Goal: Transaction & Acquisition: Purchase product/service

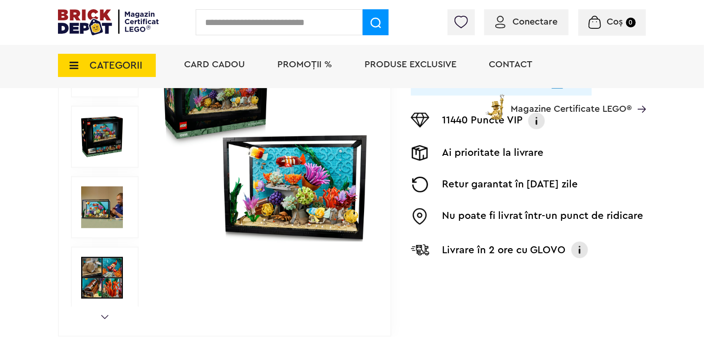
scroll to position [232, 0]
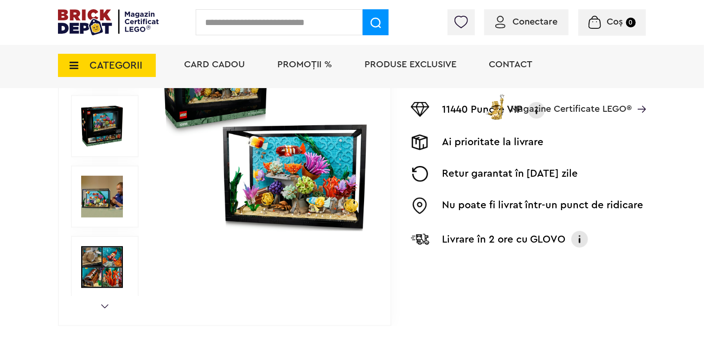
click at [88, 191] on img at bounding box center [102, 197] width 42 height 42
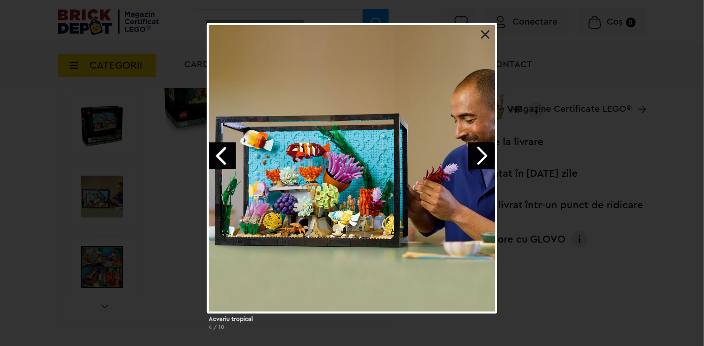
click at [484, 36] on link at bounding box center [485, 34] width 9 height 9
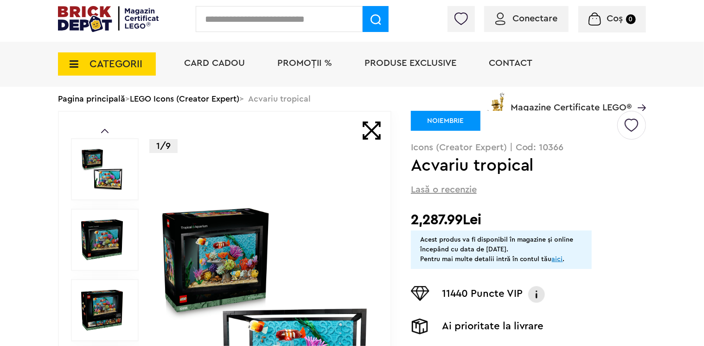
scroll to position [0, 0]
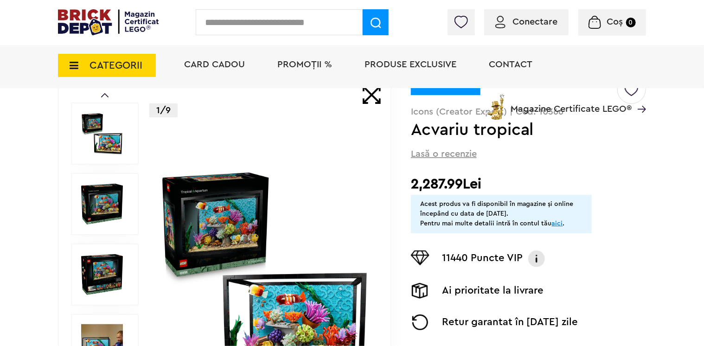
scroll to position [93, 0]
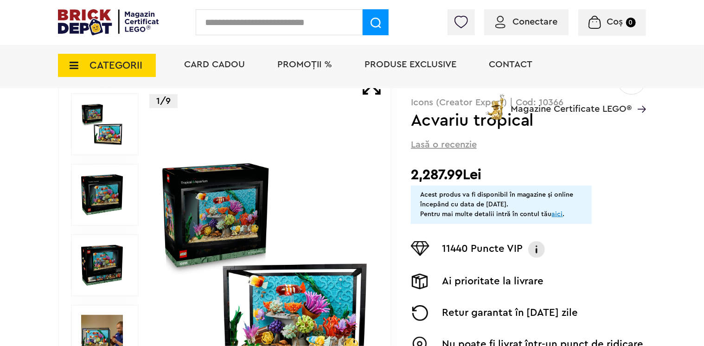
click at [235, 216] on img at bounding box center [264, 265] width 211 height 211
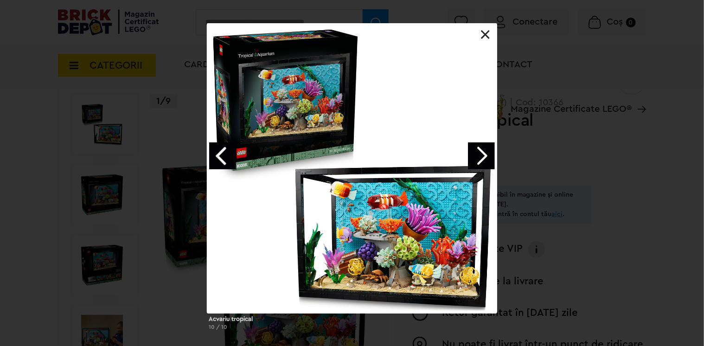
click at [484, 156] on link "Next image" at bounding box center [481, 155] width 27 height 27
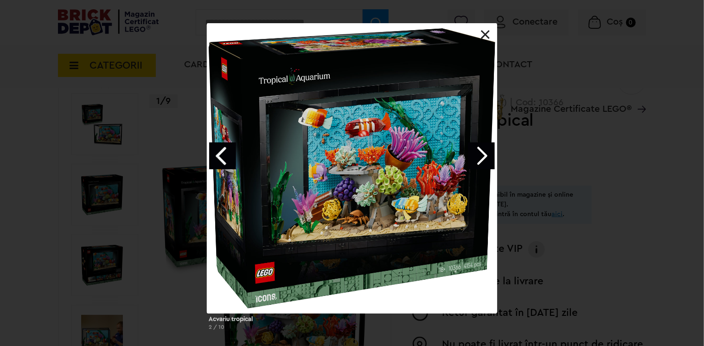
click at [484, 156] on link "Next image" at bounding box center [481, 155] width 27 height 27
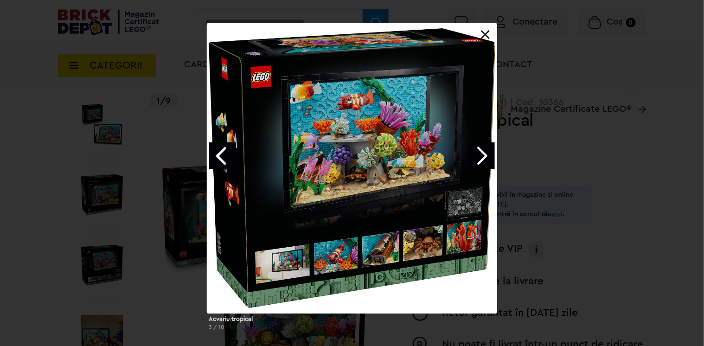
click at [484, 156] on link "Next image" at bounding box center [481, 155] width 27 height 27
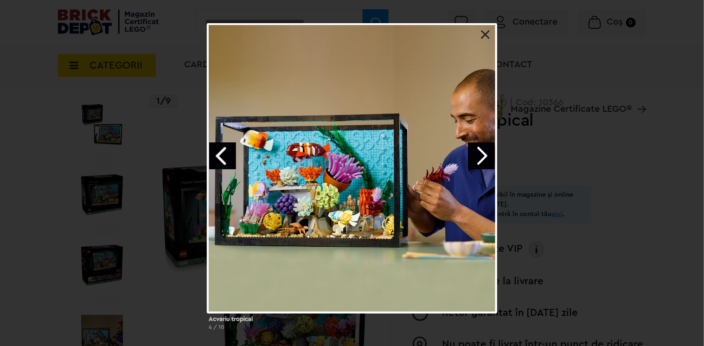
click at [484, 156] on link "Next image" at bounding box center [481, 155] width 27 height 27
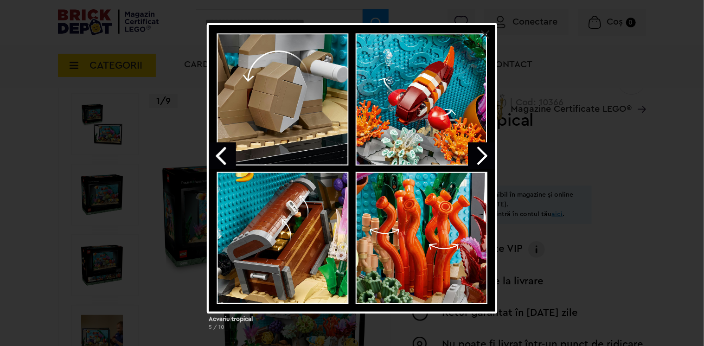
click at [484, 156] on link "Next image" at bounding box center [481, 155] width 27 height 27
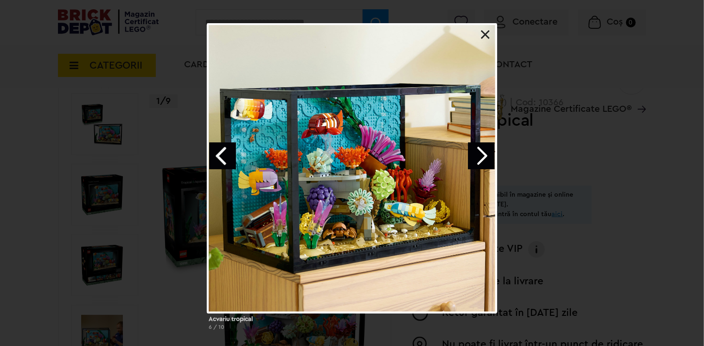
click at [484, 156] on link "Next image" at bounding box center [481, 155] width 27 height 27
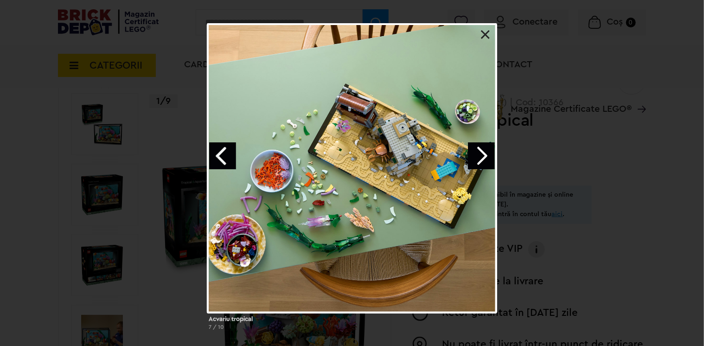
click at [484, 156] on link "Next image" at bounding box center [481, 155] width 27 height 27
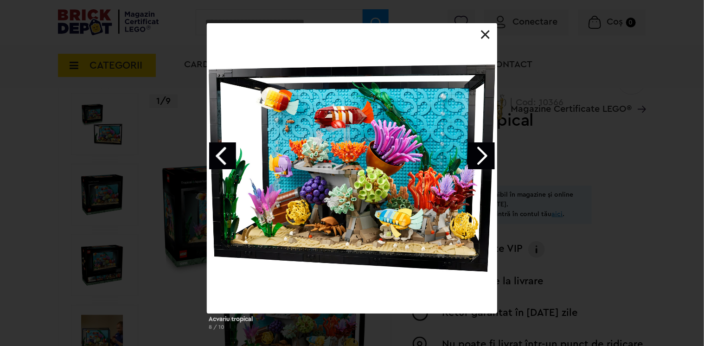
click at [217, 149] on link "Previous image" at bounding box center [222, 155] width 27 height 27
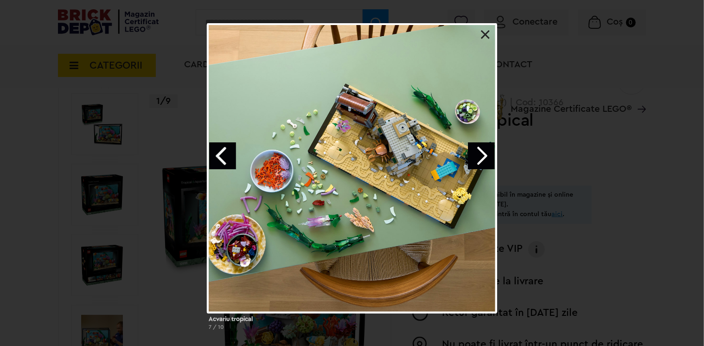
click at [481, 155] on link "Next image" at bounding box center [481, 155] width 27 height 27
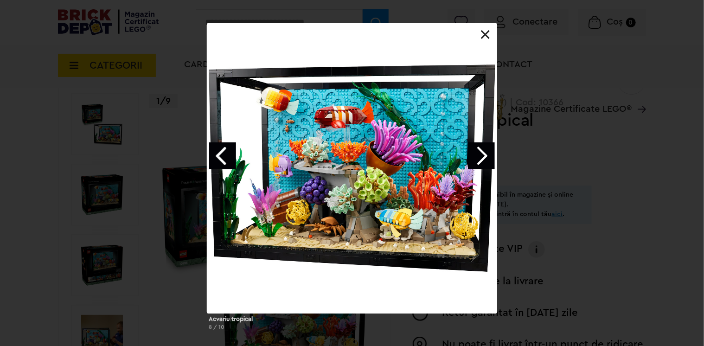
click at [481, 155] on link "Next image" at bounding box center [481, 155] width 27 height 27
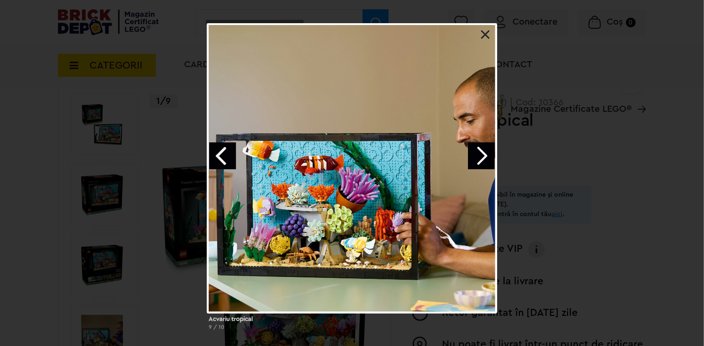
click at [481, 155] on link "Next image" at bounding box center [481, 155] width 27 height 27
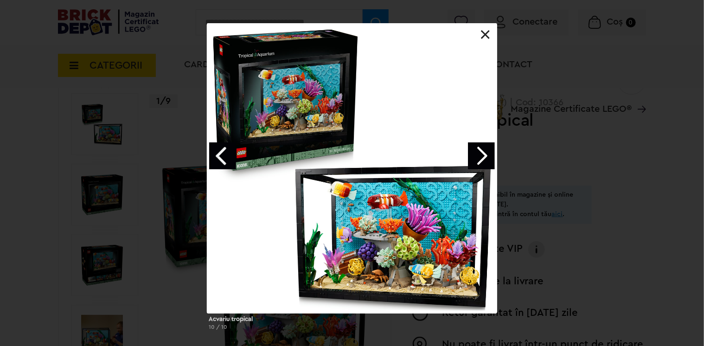
click at [481, 155] on link "Next image" at bounding box center [481, 155] width 27 height 27
click at [481, 35] on link at bounding box center [485, 34] width 9 height 9
